Goal: Navigation & Orientation: Find specific page/section

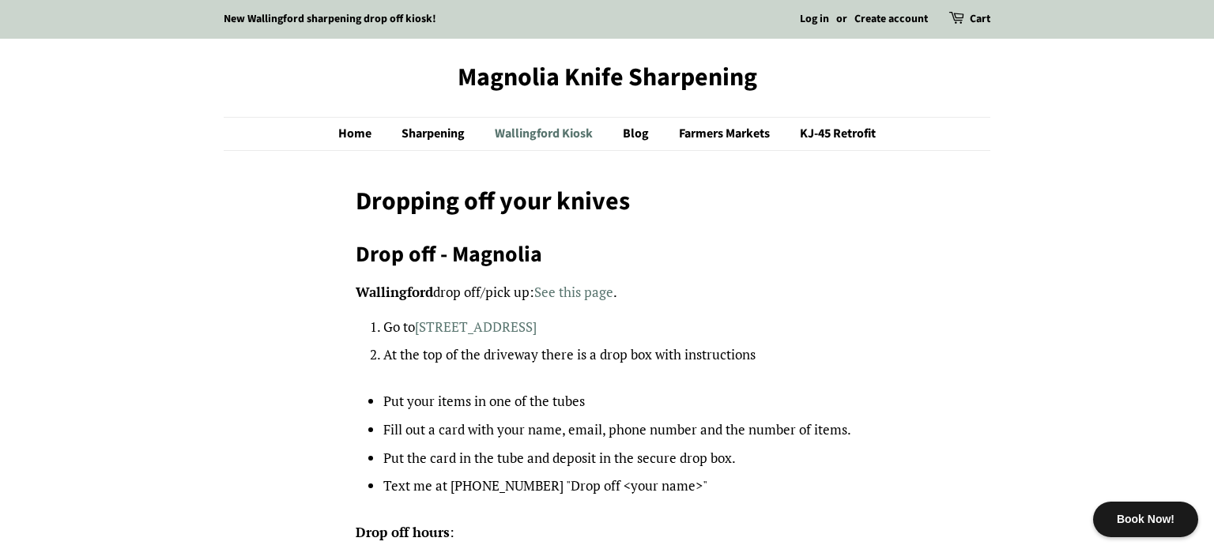
click at [548, 134] on link "Wallingford Kiosk" at bounding box center [546, 134] width 126 height 32
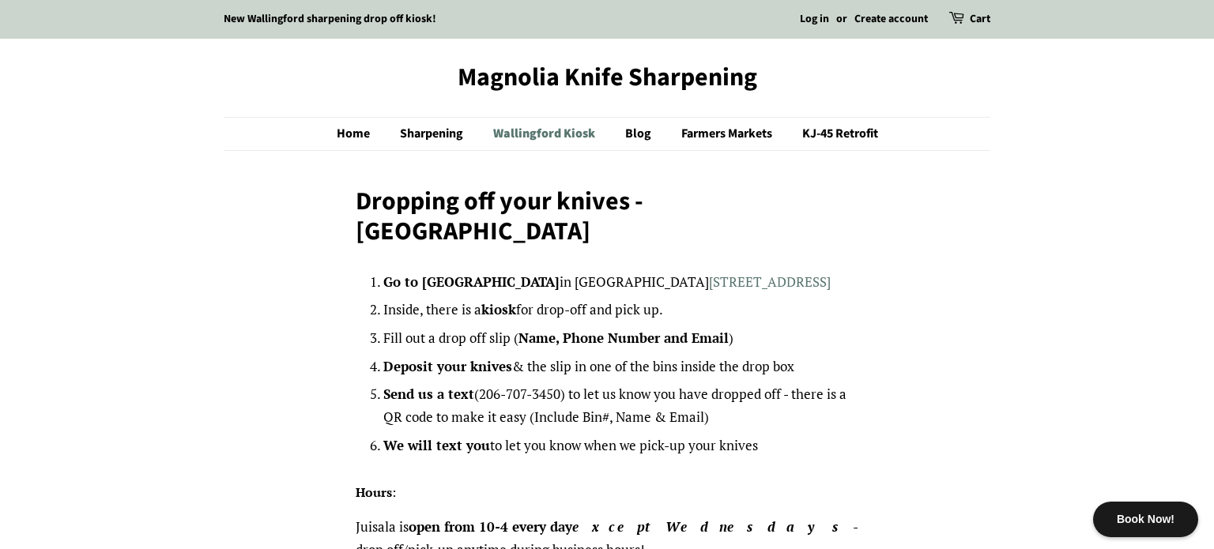
click at [522, 138] on link "Wallingford Kiosk" at bounding box center [546, 134] width 130 height 32
click at [521, 140] on link "Wallingford Kiosk" at bounding box center [546, 134] width 130 height 32
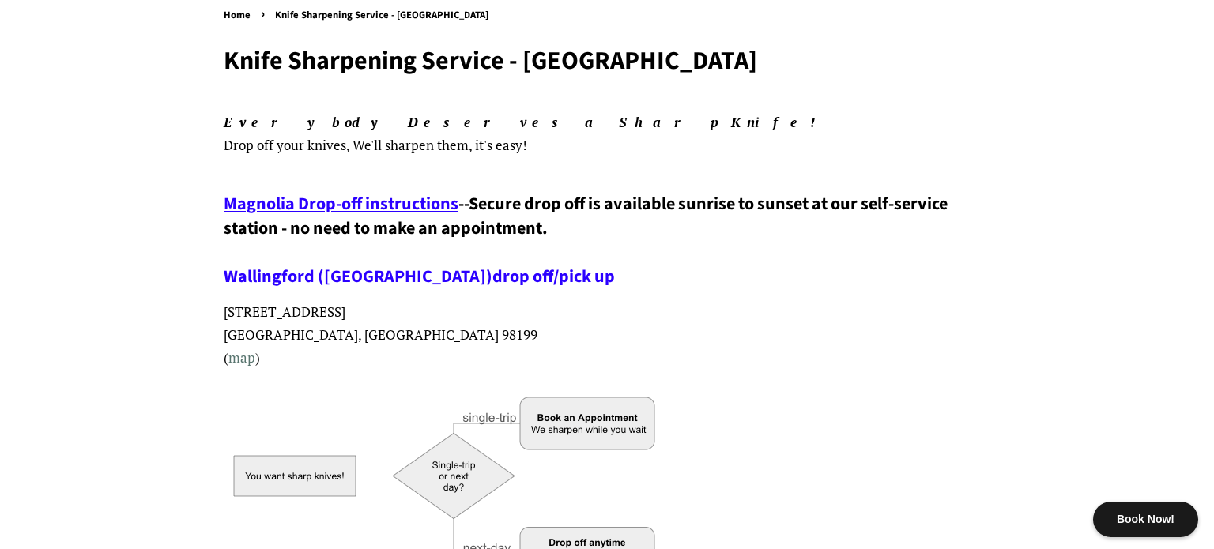
scroll to position [180, 0]
click at [340, 272] on link "Wallingford (Juisala)" at bounding box center [358, 275] width 269 height 25
